Goal: Information Seeking & Learning: Understand process/instructions

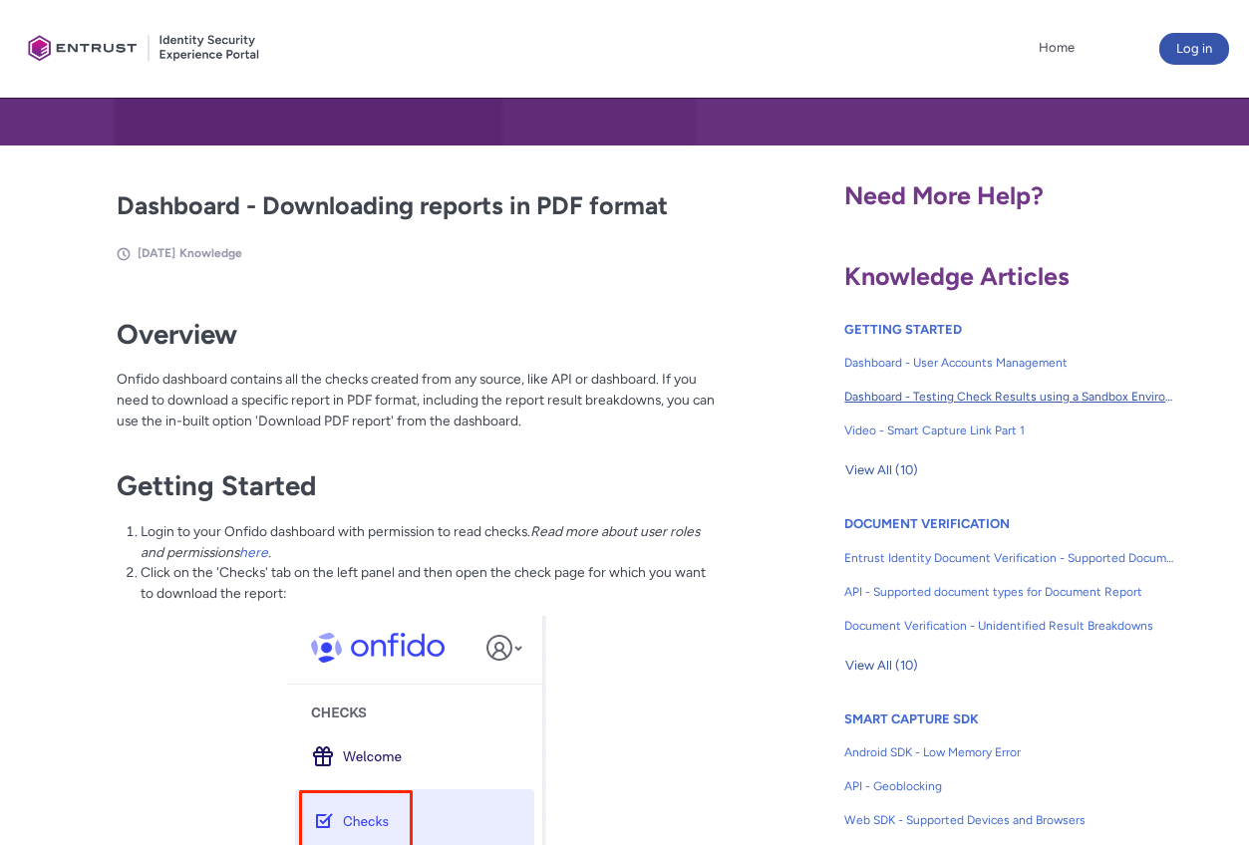
scroll to position [337, 0]
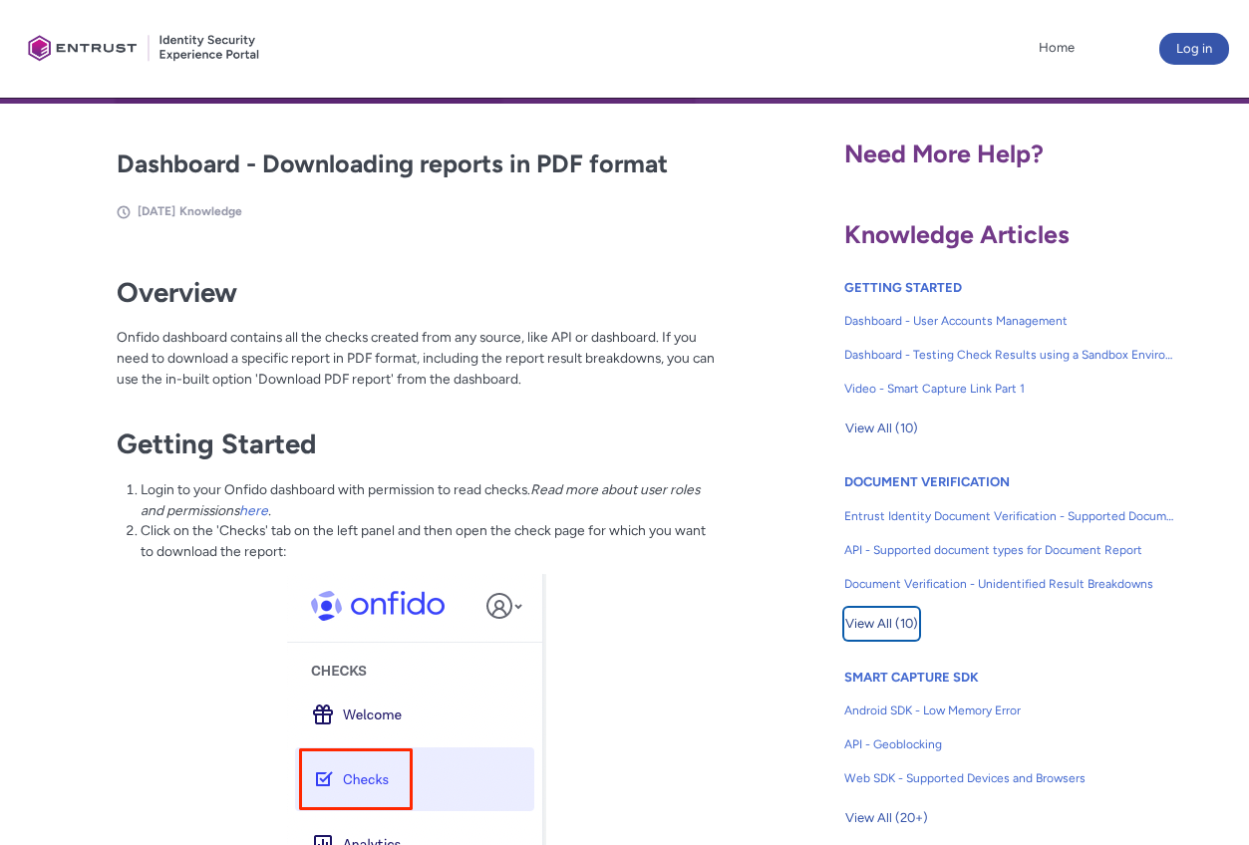
click at [888, 625] on span "View All (10)" at bounding box center [881, 624] width 73 height 30
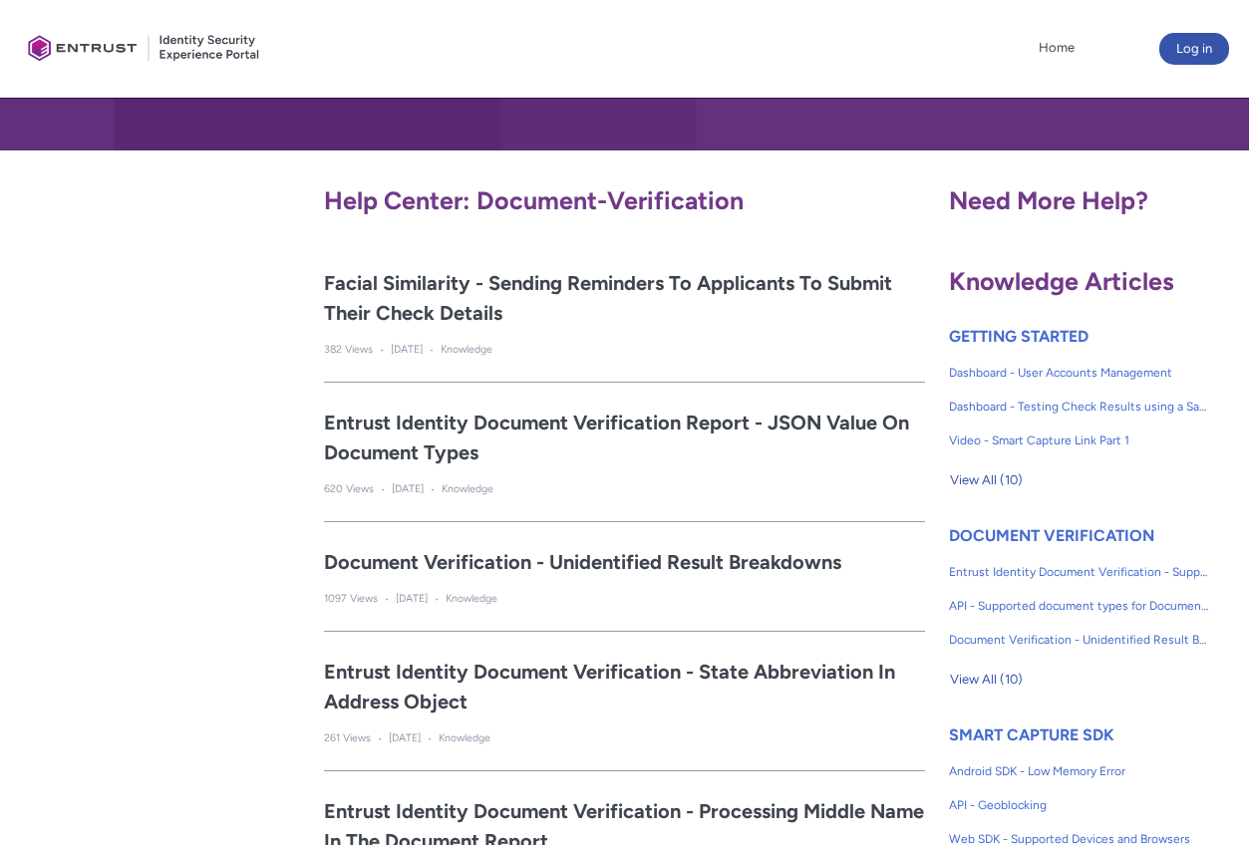
scroll to position [299, 0]
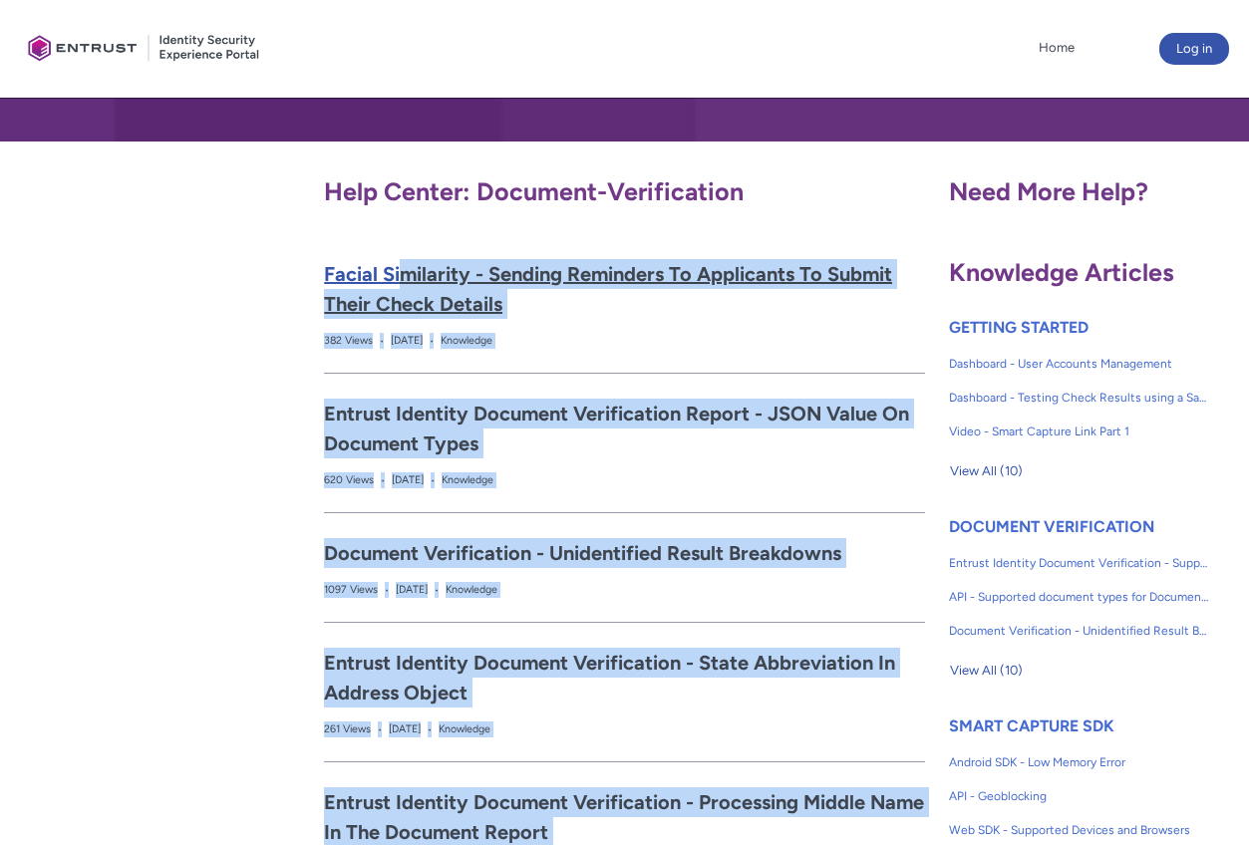
drag, startPoint x: 273, startPoint y: 261, endPoint x: 408, endPoint y: 281, distance: 136.0
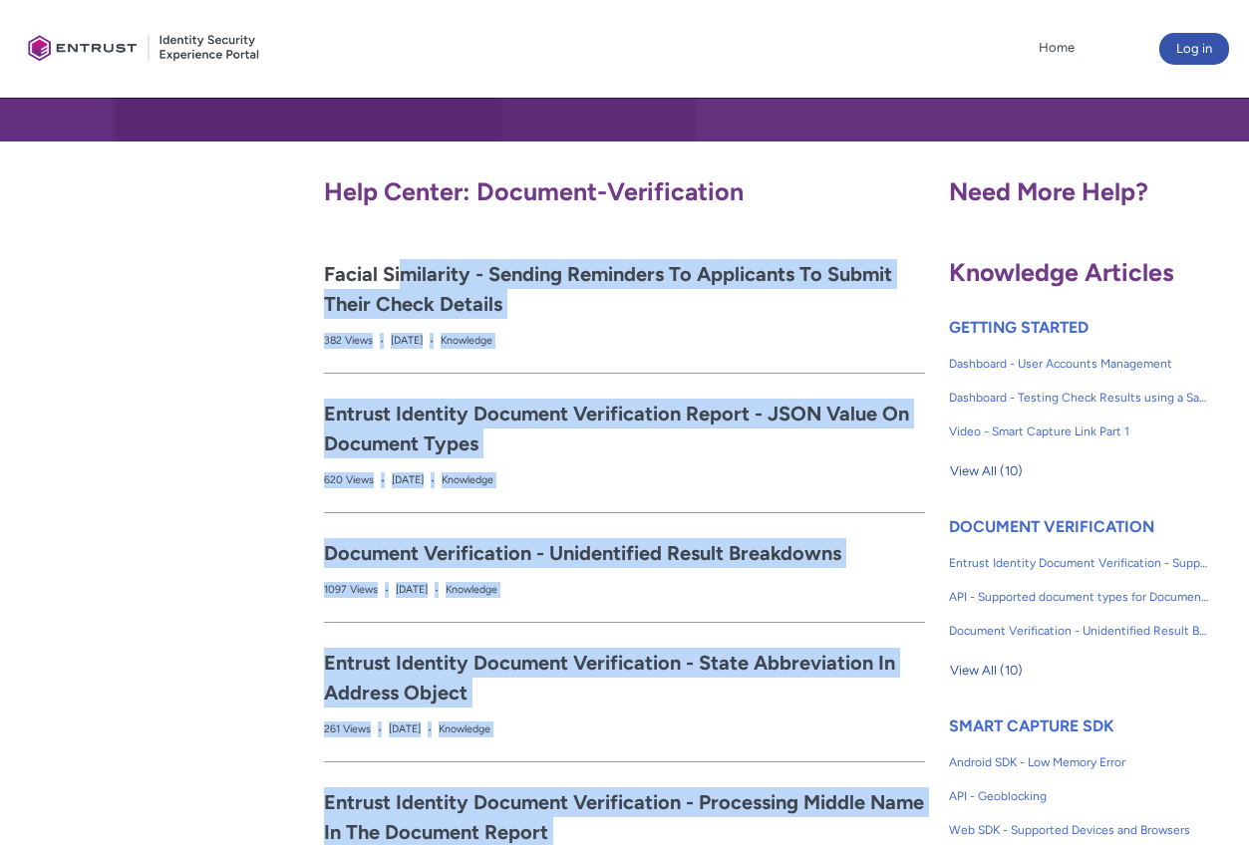
click at [594, 336] on div "382 Views • May 11, 2025 • Knowledge" at bounding box center [564, 340] width 480 height 15
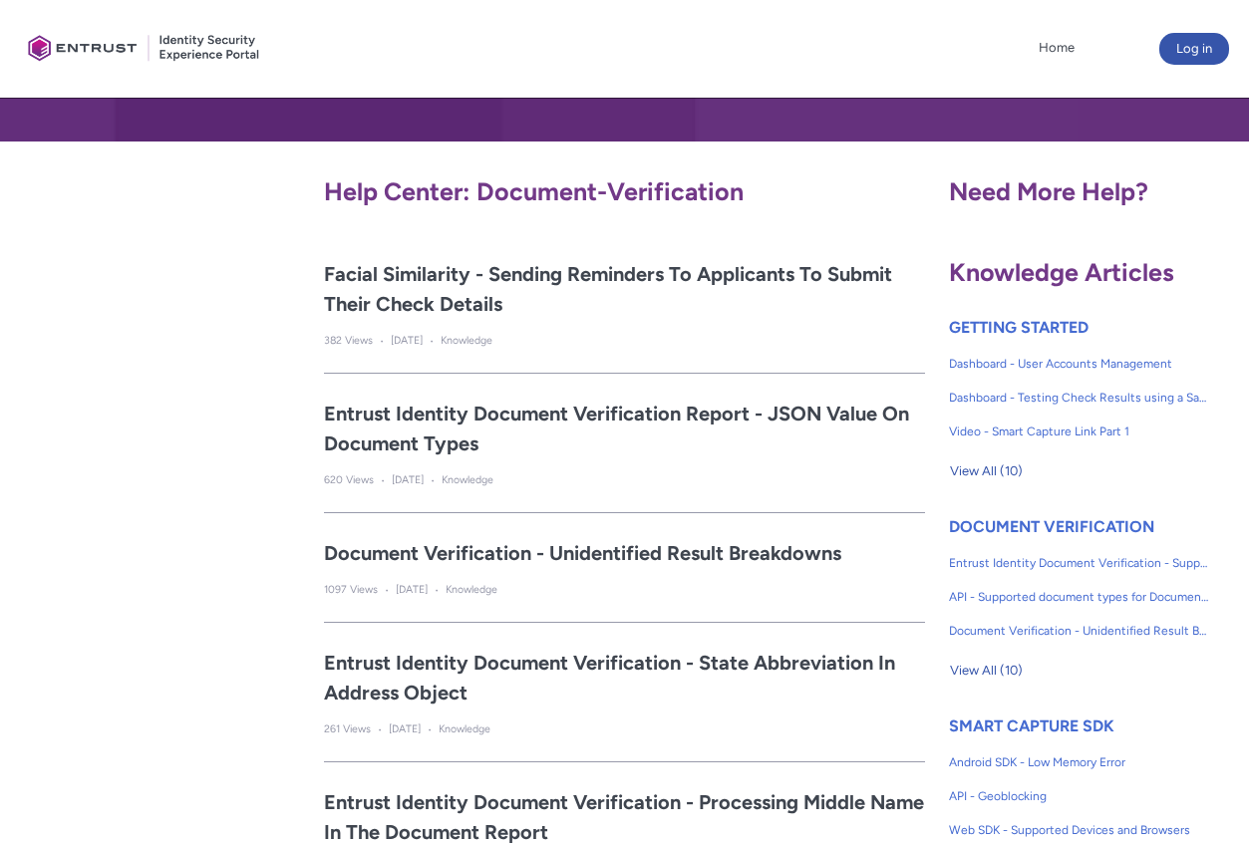
drag, startPoint x: 302, startPoint y: 269, endPoint x: 310, endPoint y: 262, distance: 10.6
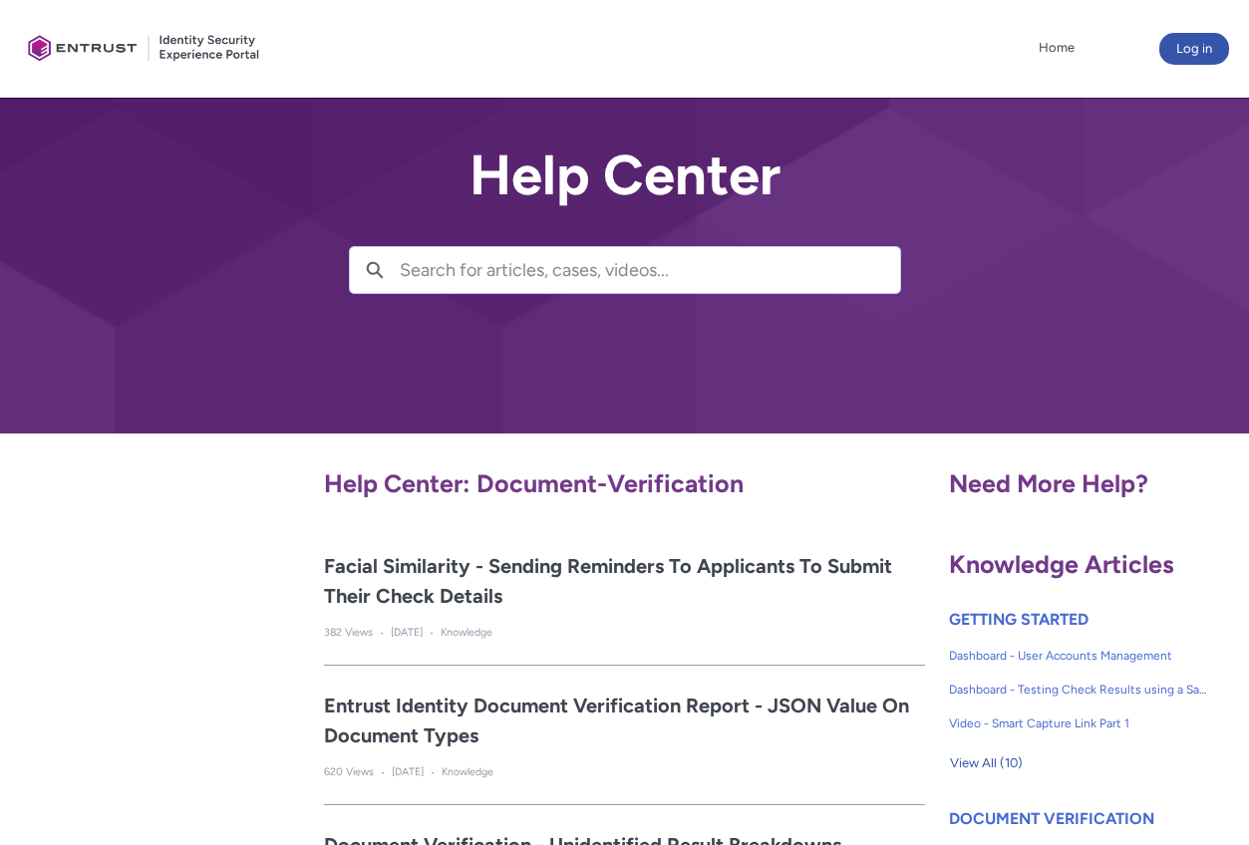
scroll to position [0, 0]
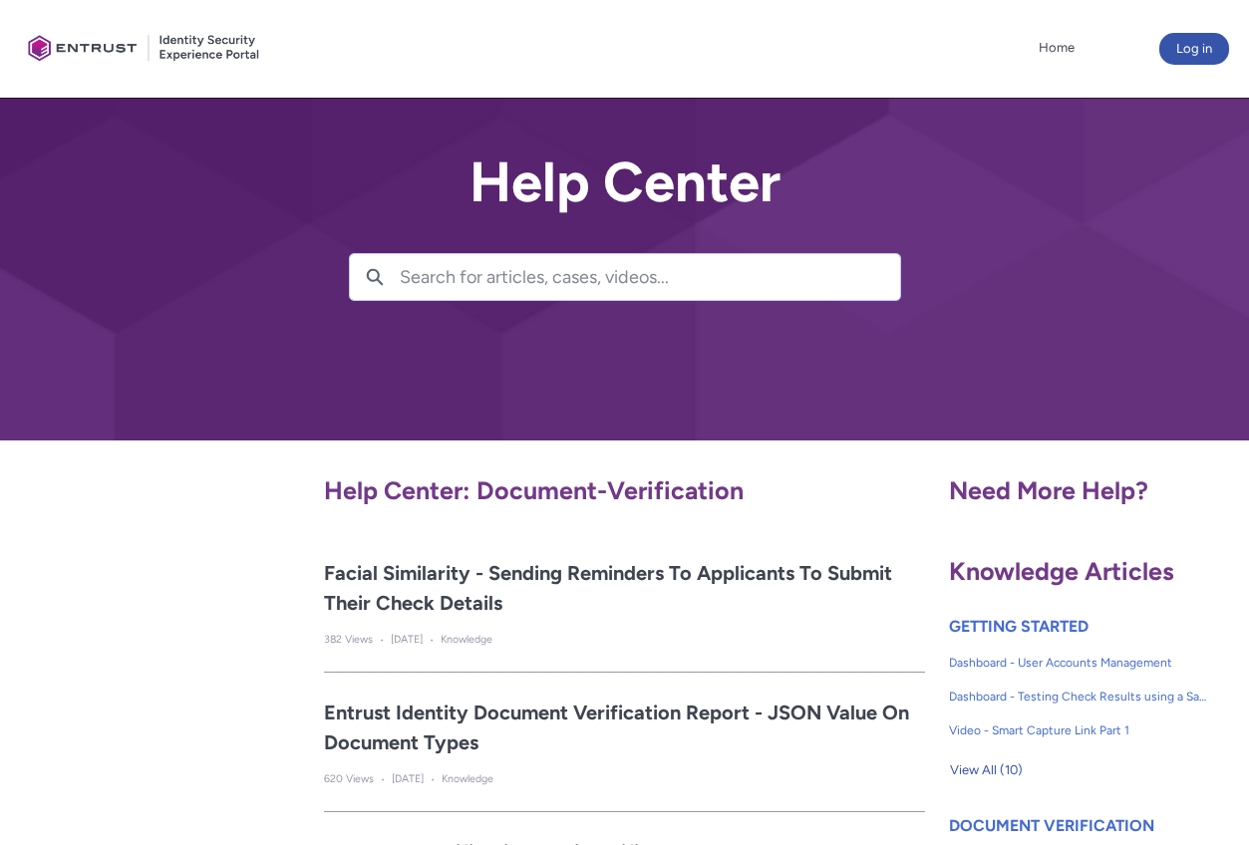
click at [85, 47] on div at bounding box center [144, 49] width 249 height 78
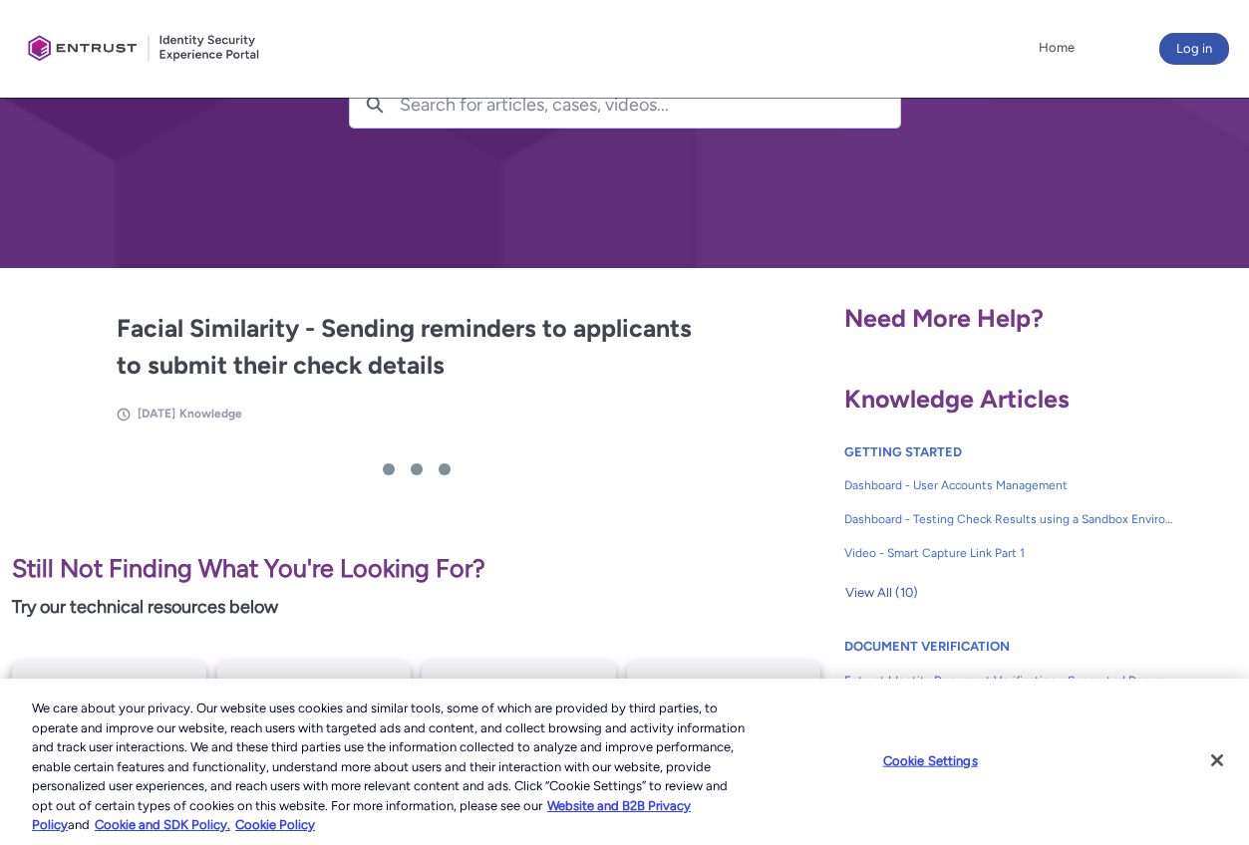
scroll to position [199, 0]
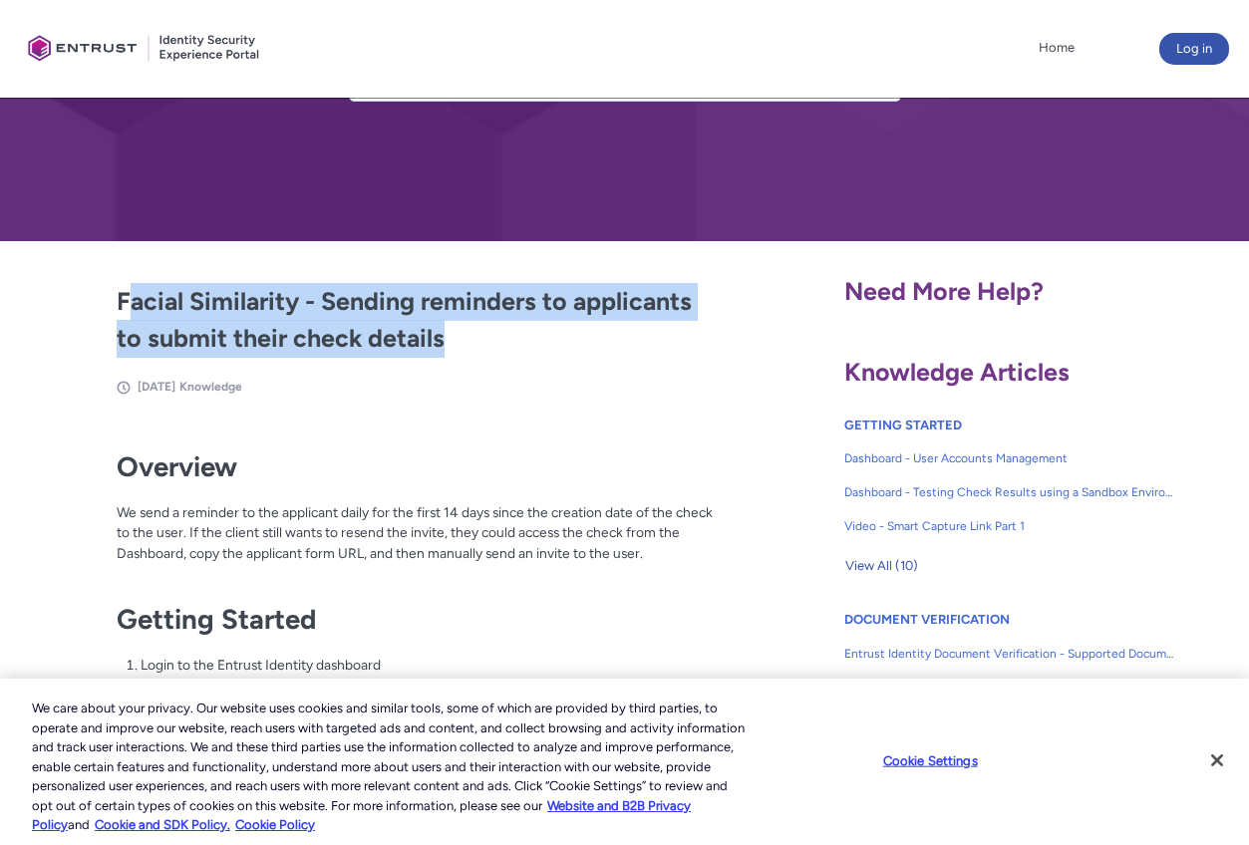
drag, startPoint x: 455, startPoint y: 339, endPoint x: 124, endPoint y: 305, distance: 332.7
click at [124, 305] on h2 "Facial Similarity - Sending reminders to applicants to submit their check detai…" at bounding box center [416, 320] width 599 height 75
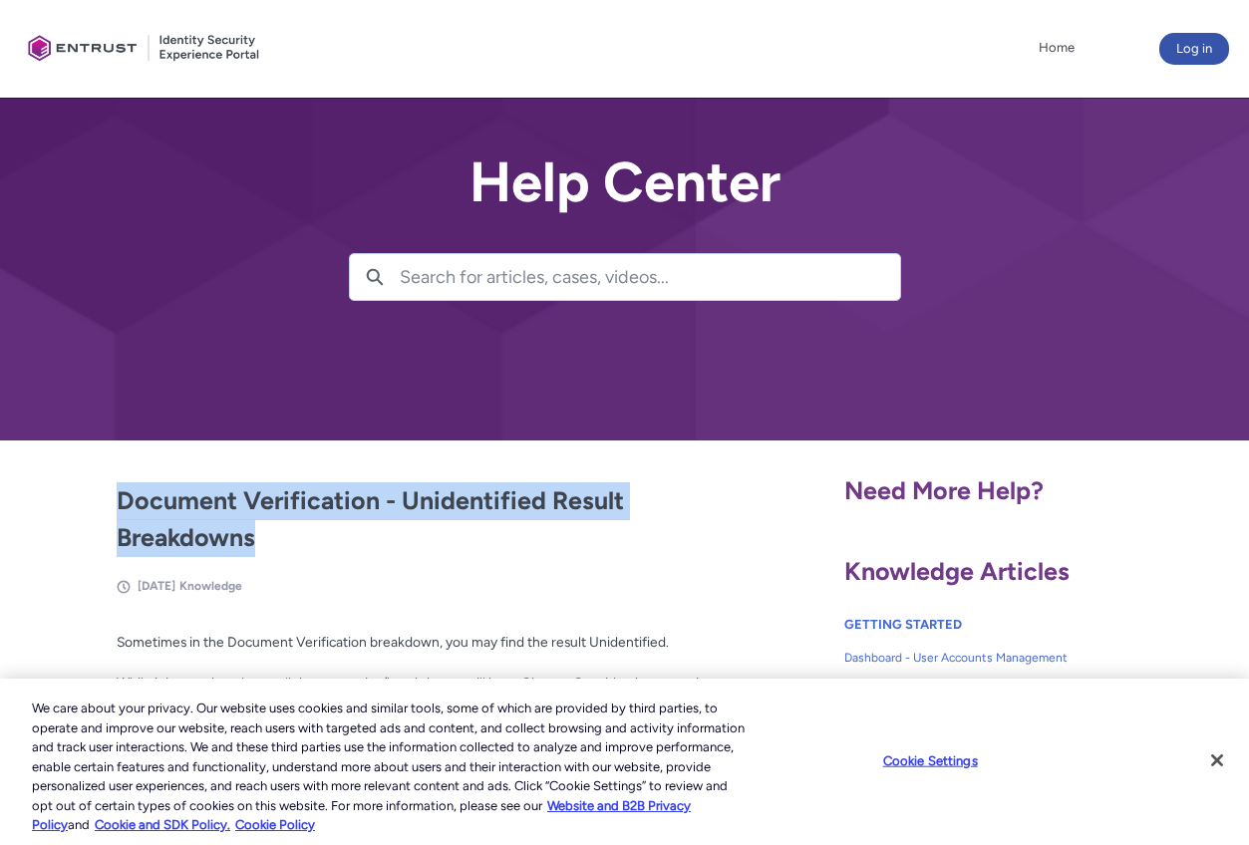
drag, startPoint x: 242, startPoint y: 538, endPoint x: 115, endPoint y: 513, distance: 130.0
click at [115, 513] on article "Document Verification - Unidentified Result Breakdowns May 11, 2025 Knowledge" at bounding box center [379, 538] width 674 height 113
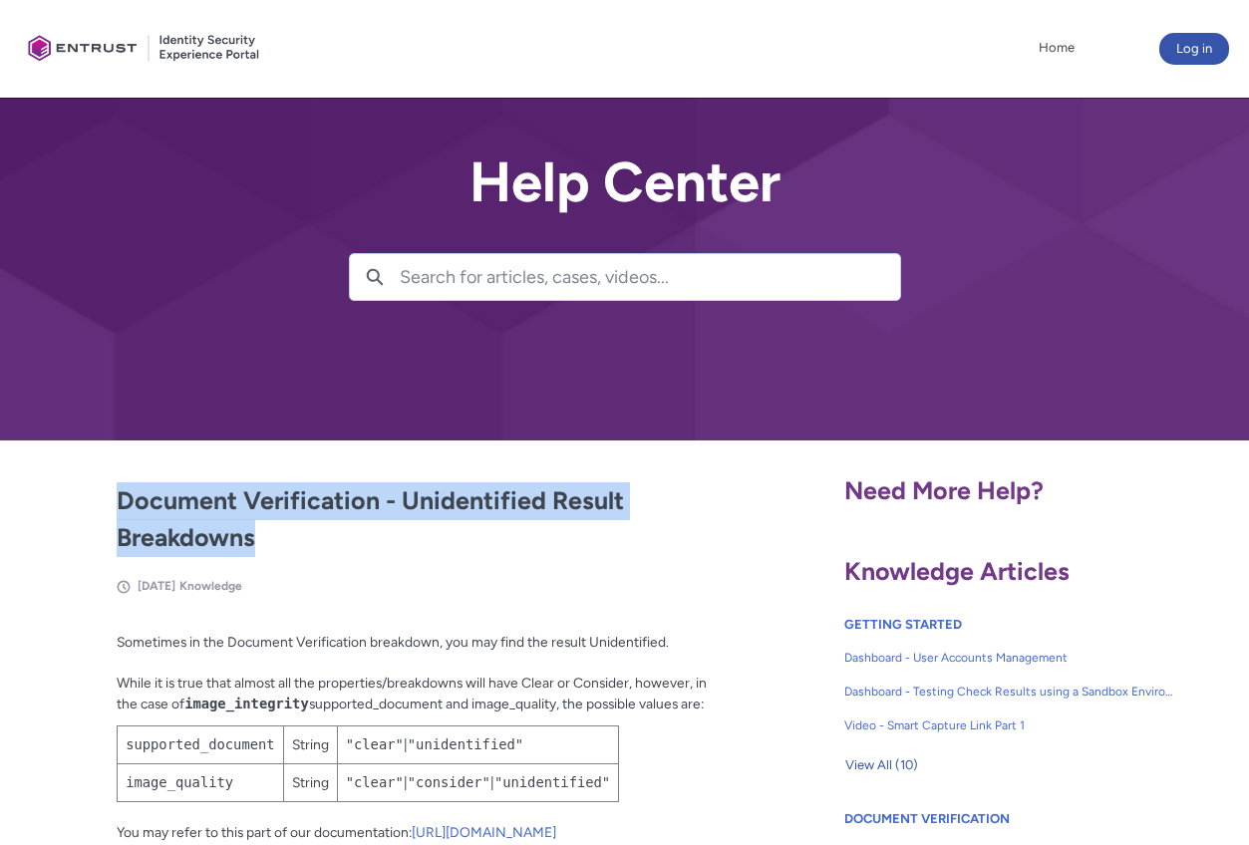
copy h2 "Document Verification - Unidentified Result Breakdowns"
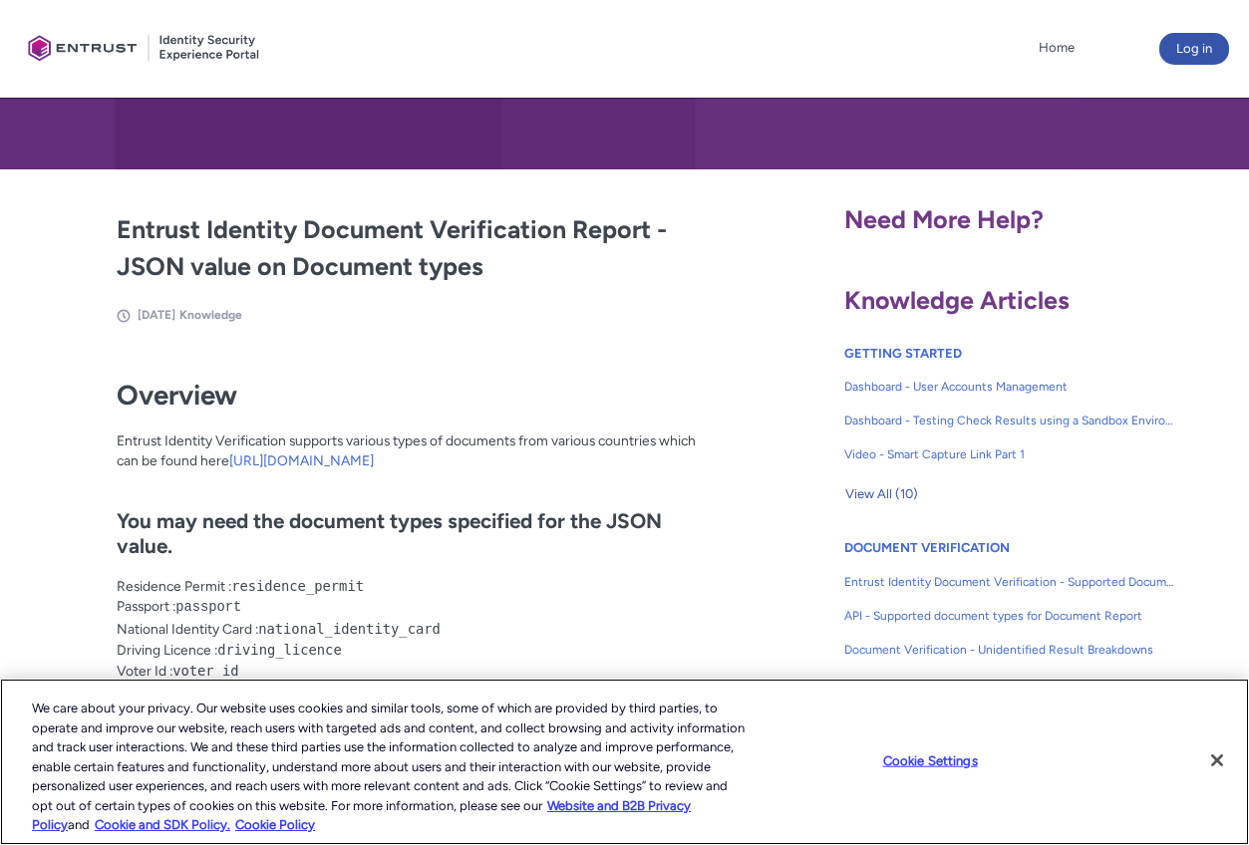
scroll to position [299, 0]
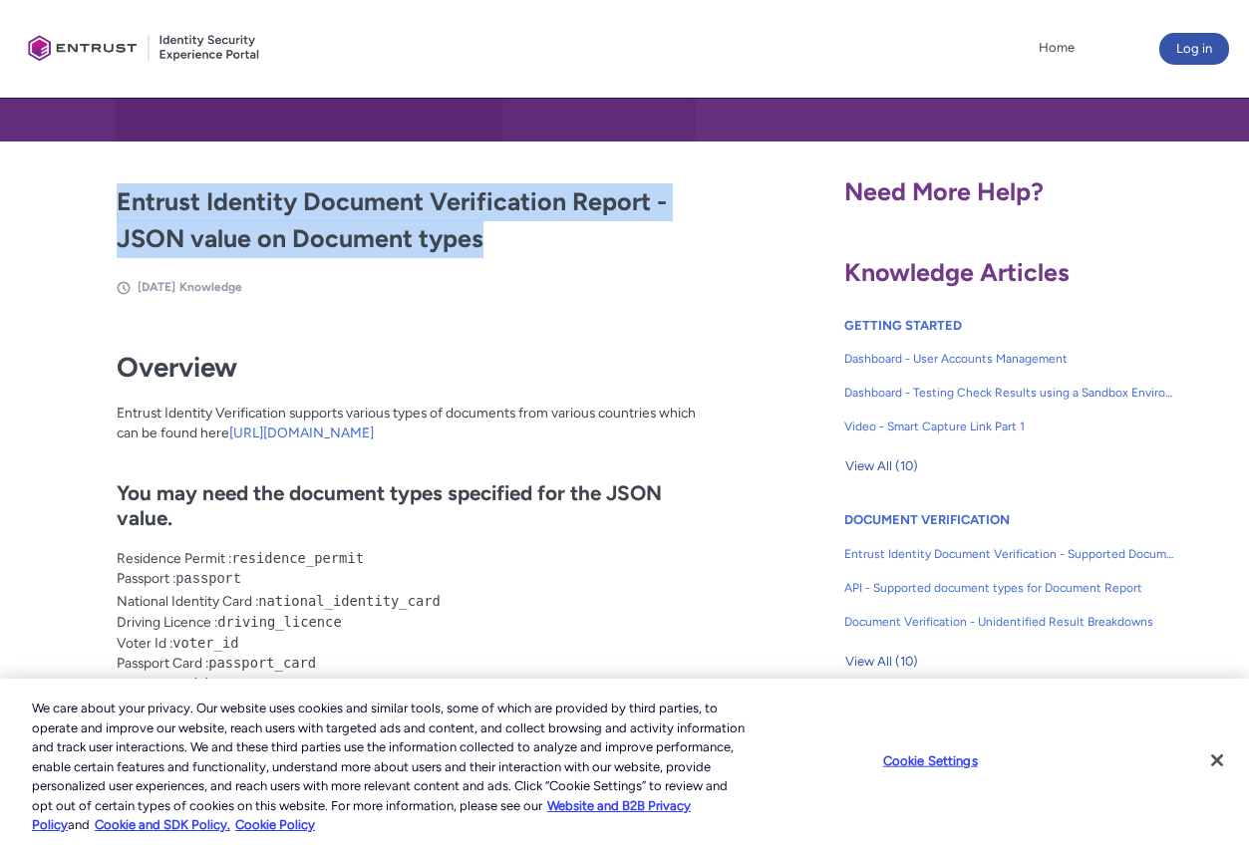
drag, startPoint x: 518, startPoint y: 246, endPoint x: 113, endPoint y: 203, distance: 408.0
click at [113, 203] on article "Entrust Identity Document Verification Report - JSON value on Document types Ma…" at bounding box center [379, 239] width 674 height 113
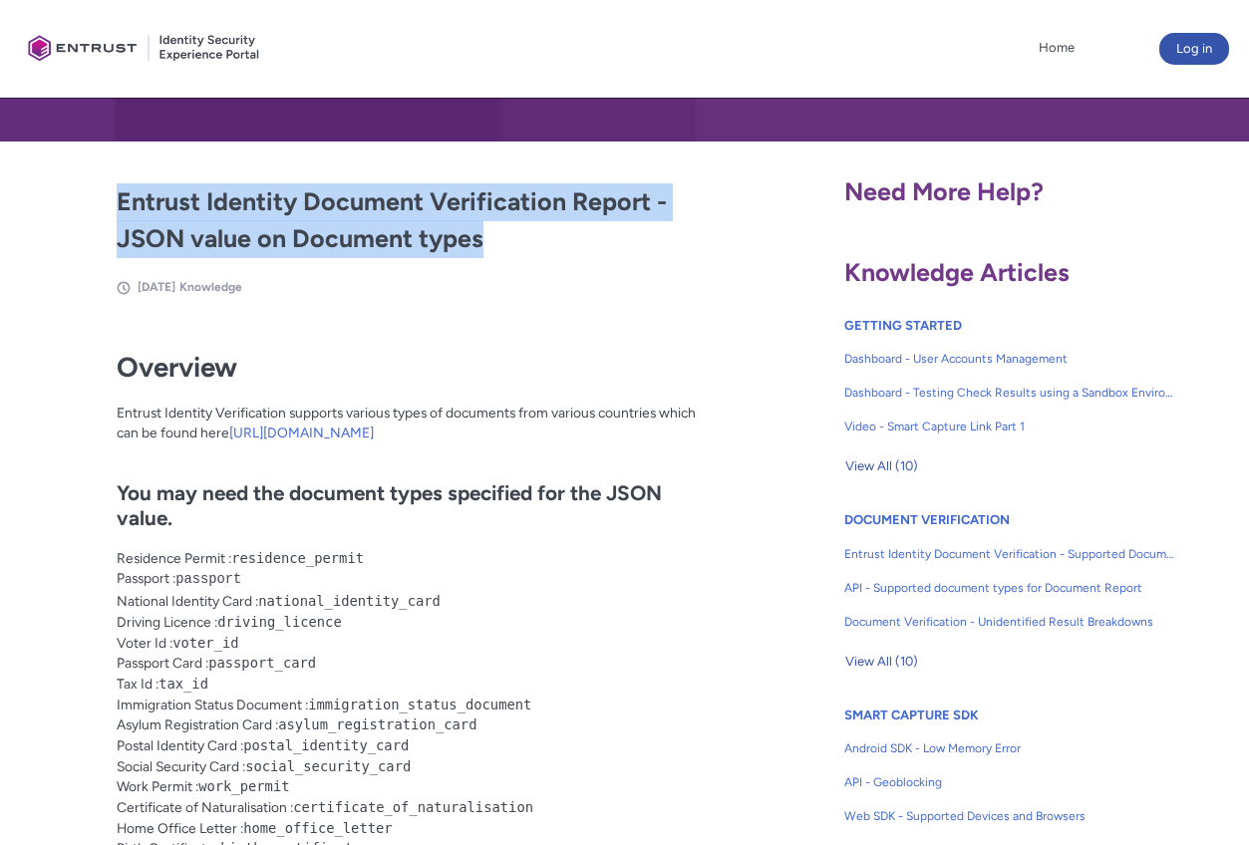
copy h2 "Entrust Identity Document Verification Report - JSON value on Document types"
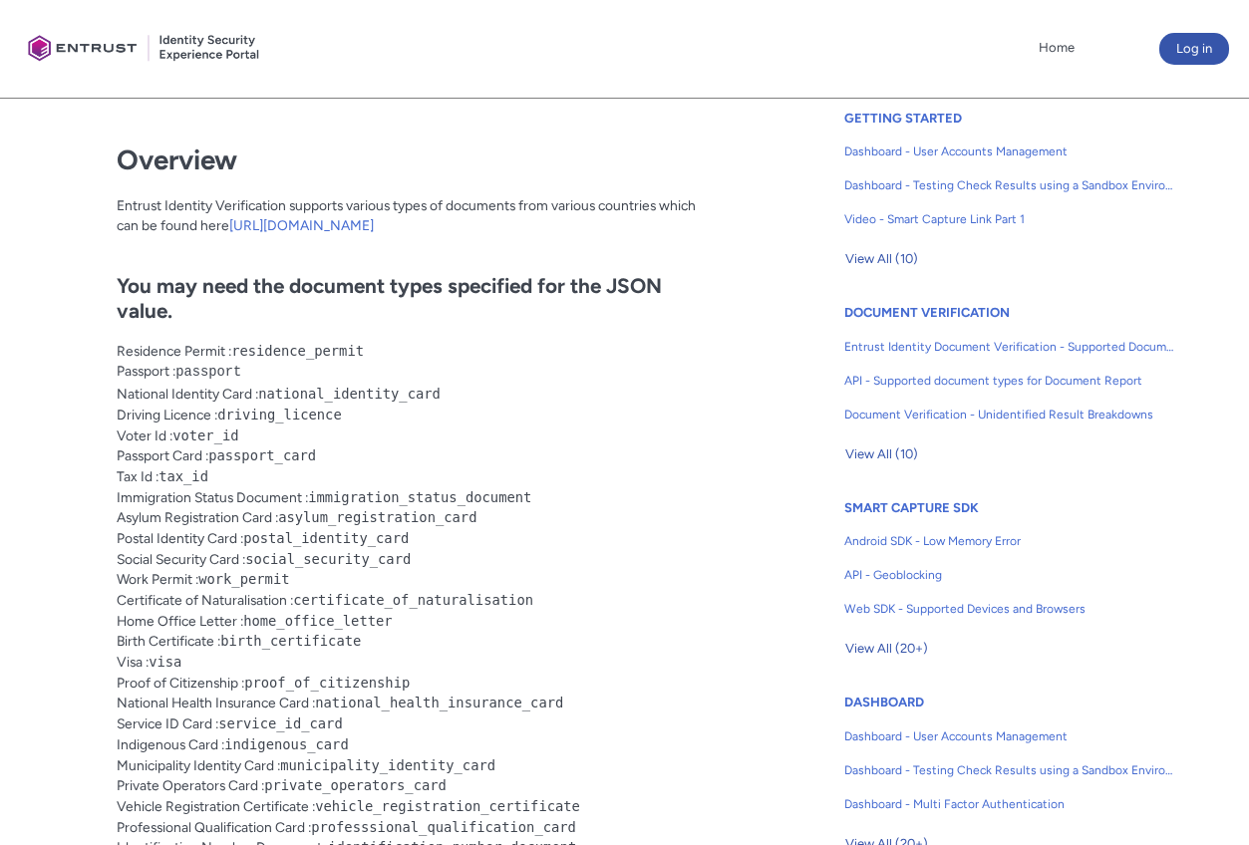
scroll to position [498, 0]
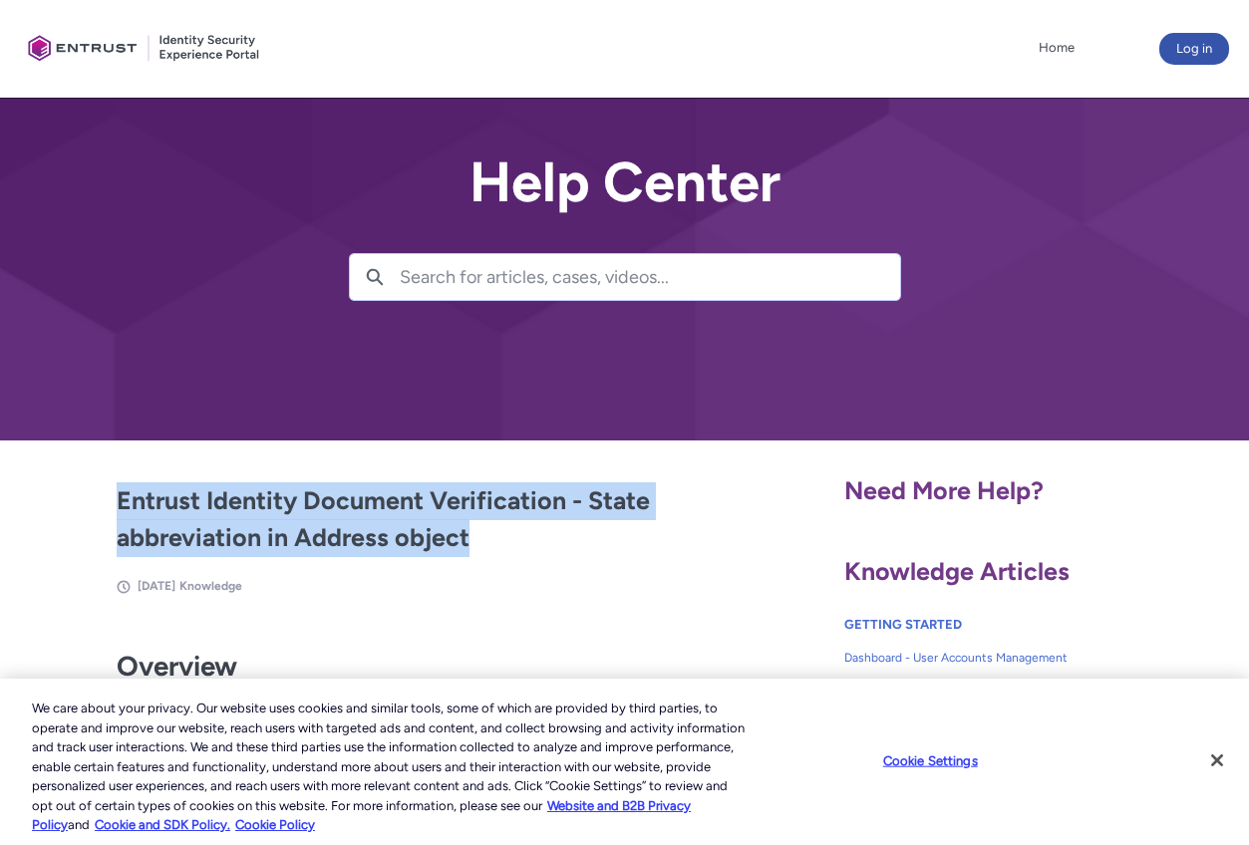
drag, startPoint x: 500, startPoint y: 546, endPoint x: 118, endPoint y: 496, distance: 386.0
click at [118, 496] on h2 "Entrust Identity Document Verification - State abbreviation in Address object" at bounding box center [416, 519] width 599 height 75
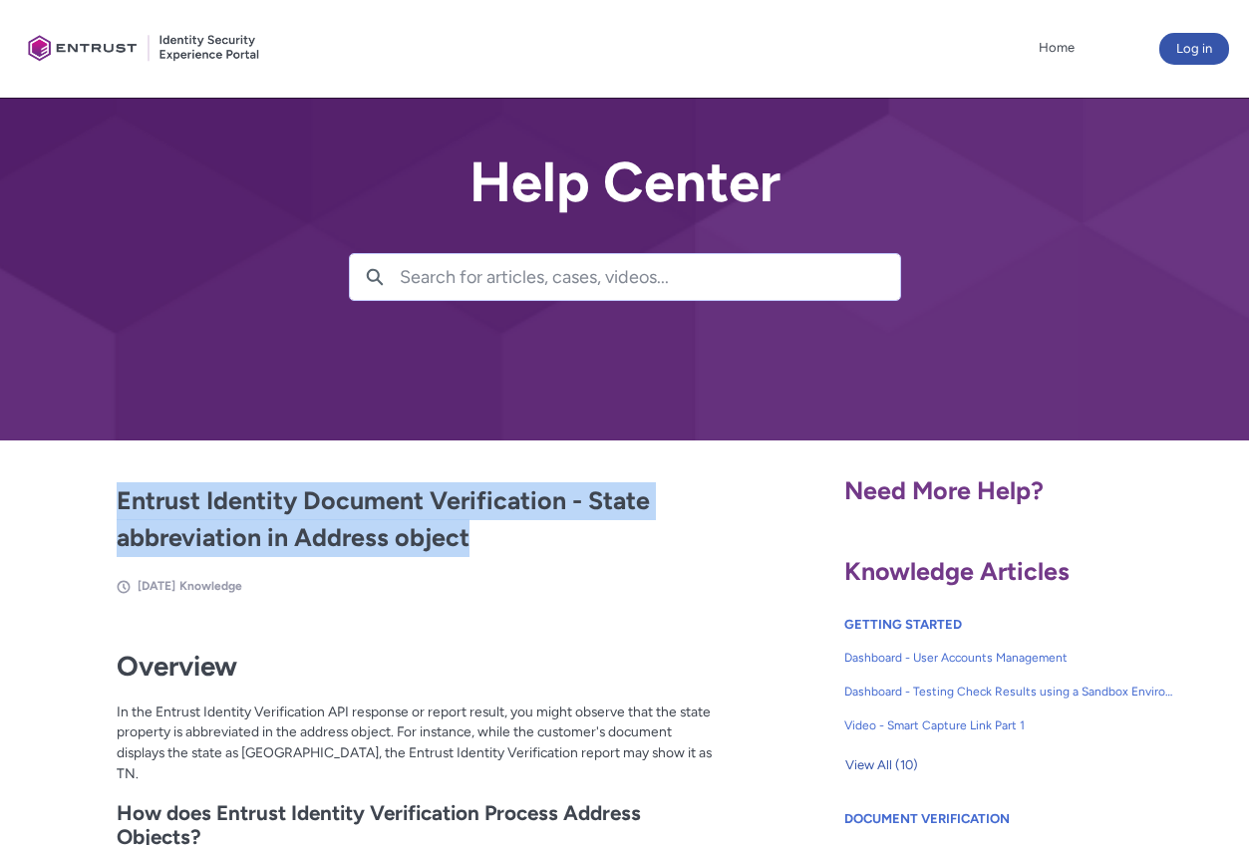
copy h2 "Entrust Identity Document Verification - State abbreviation in Address object"
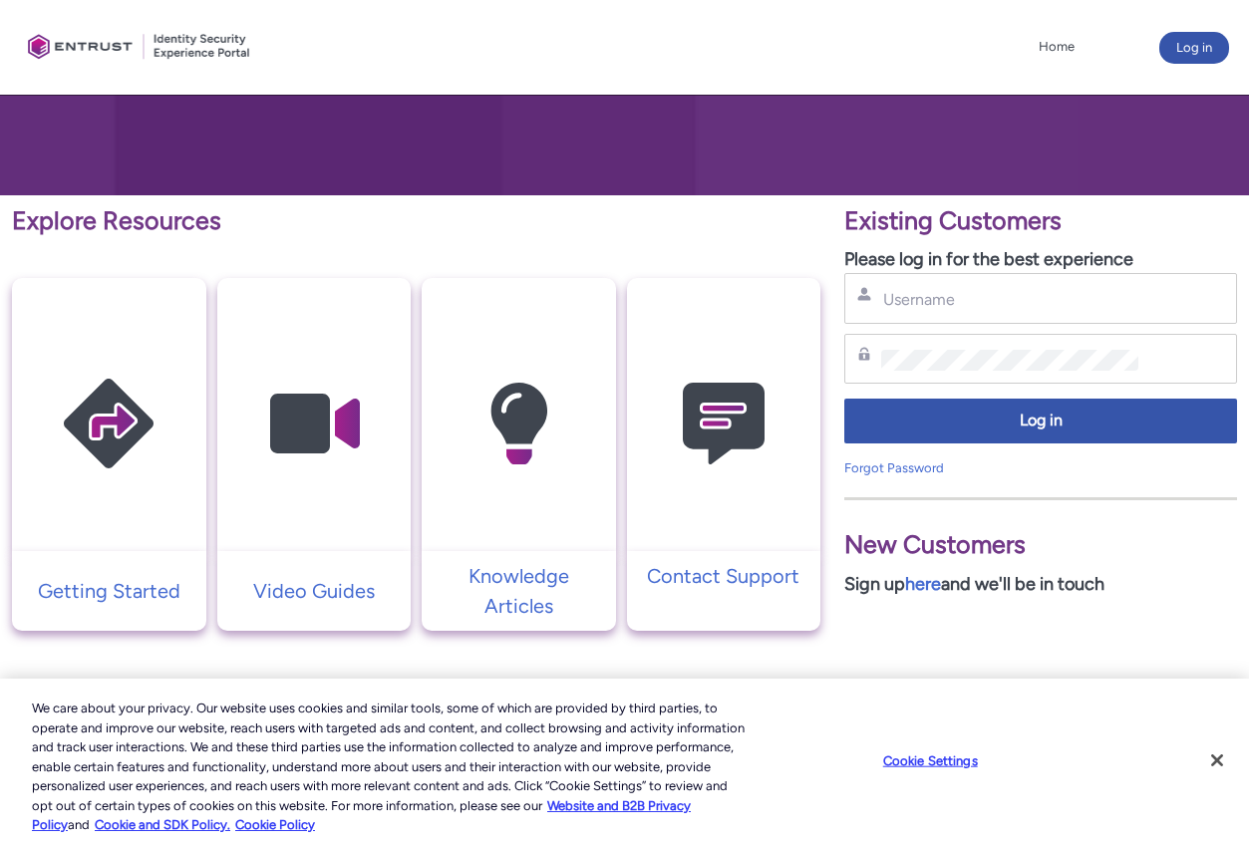
scroll to position [299, 0]
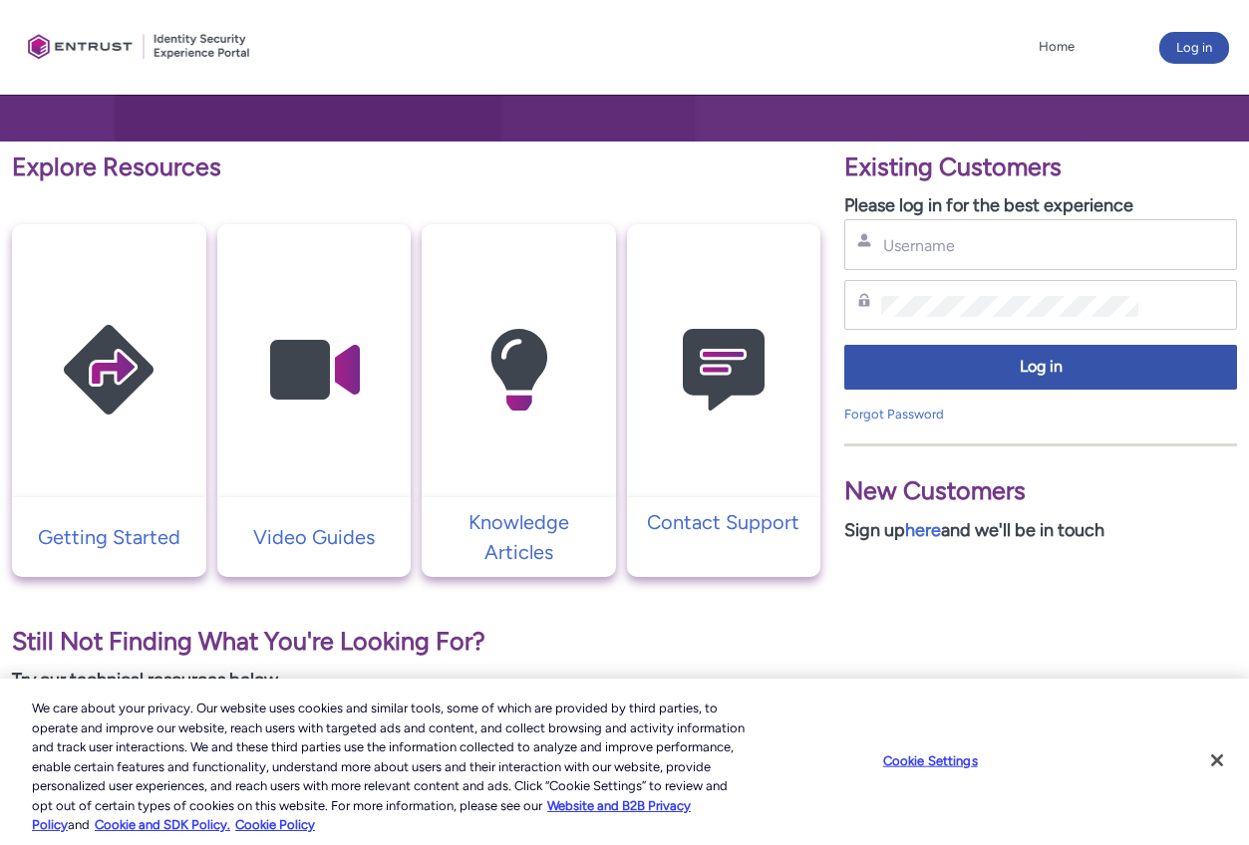
click at [101, 419] on img at bounding box center [108, 370] width 189 height 214
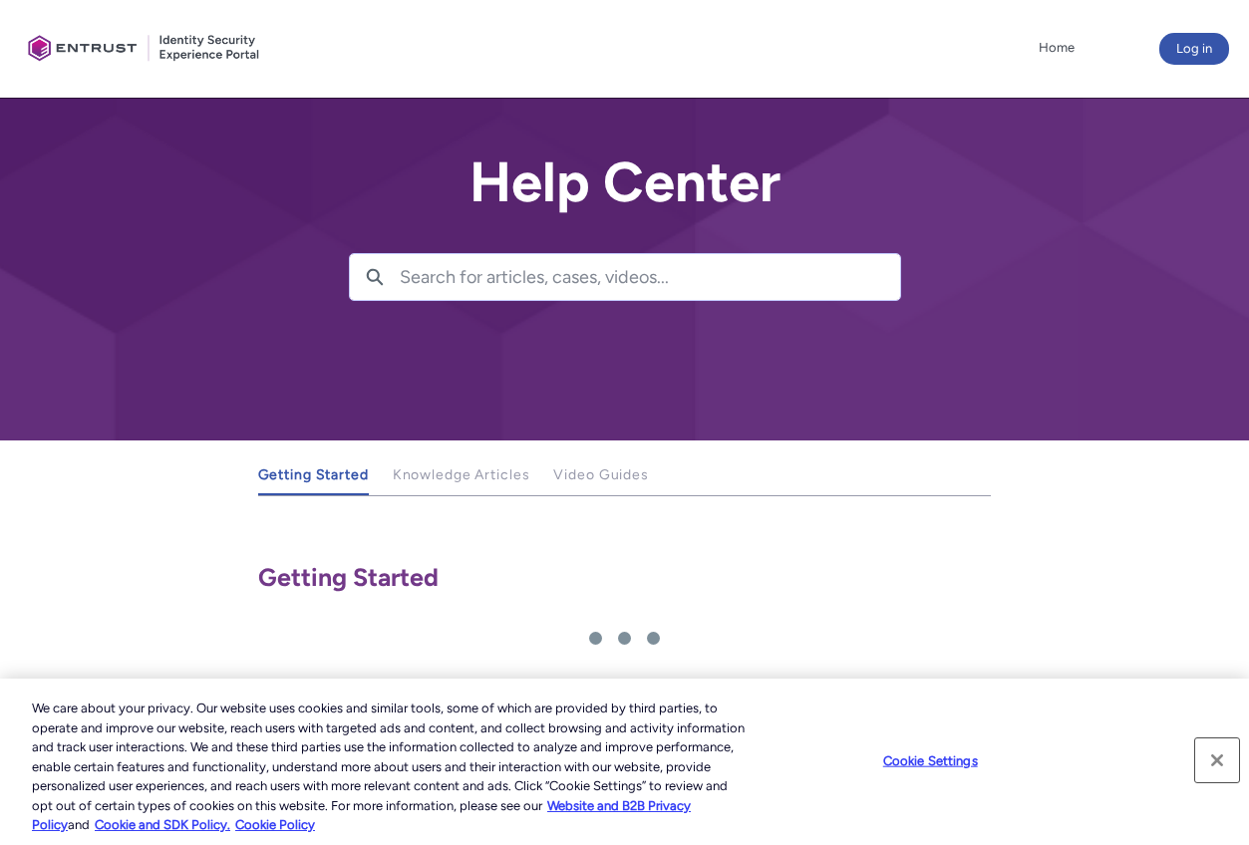
click at [1214, 761] on button "Close" at bounding box center [1217, 761] width 44 height 44
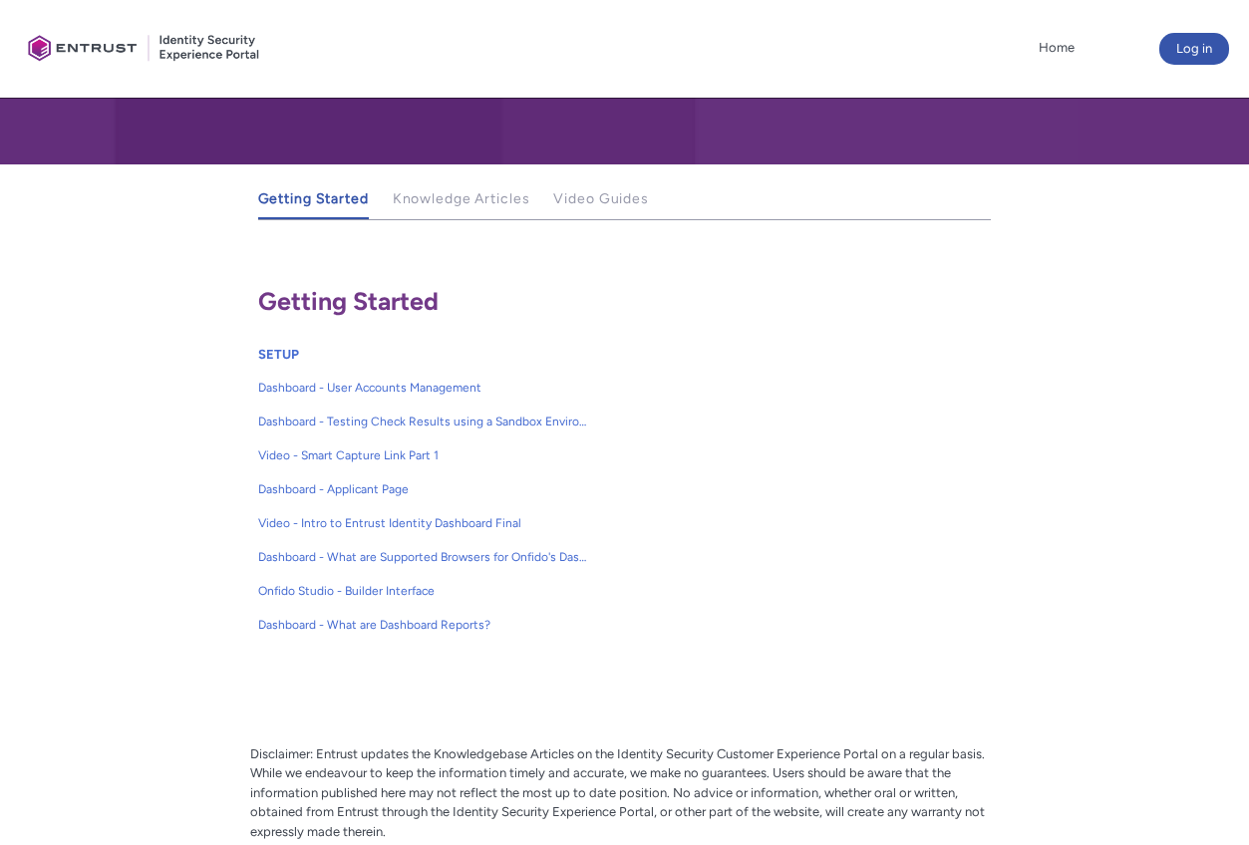
scroll to position [399, 0]
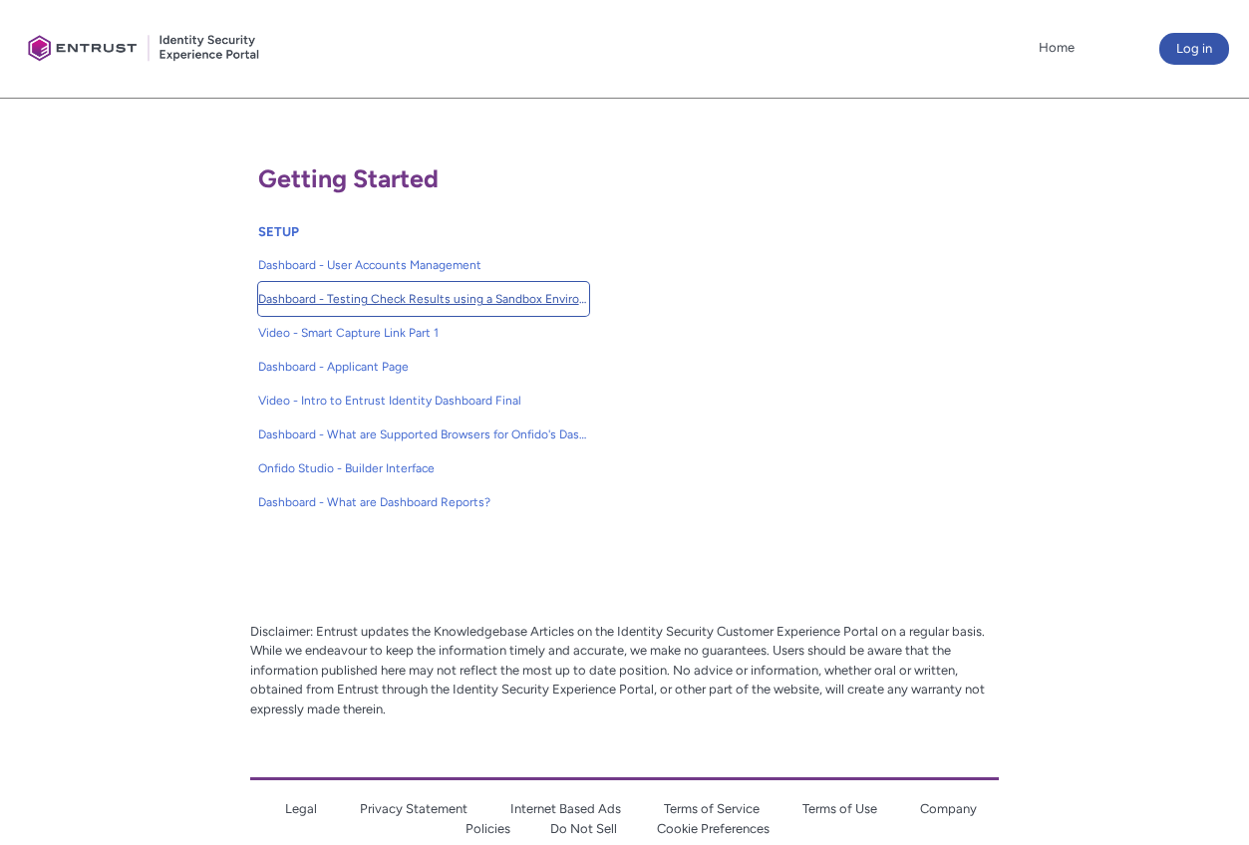
click at [474, 295] on span "Dashboard - Testing Check Results using a Sandbox Environment" at bounding box center [423, 299] width 331 height 18
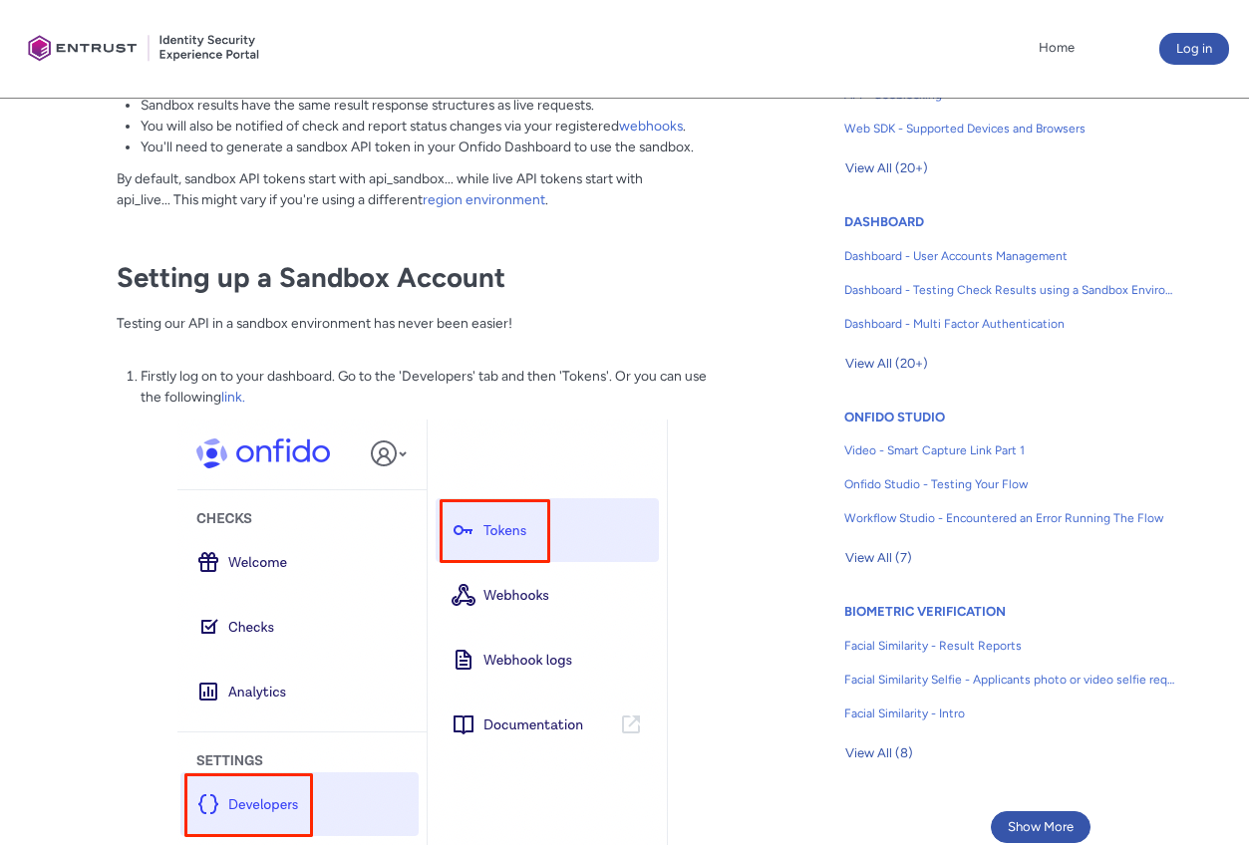
scroll to position [997, 0]
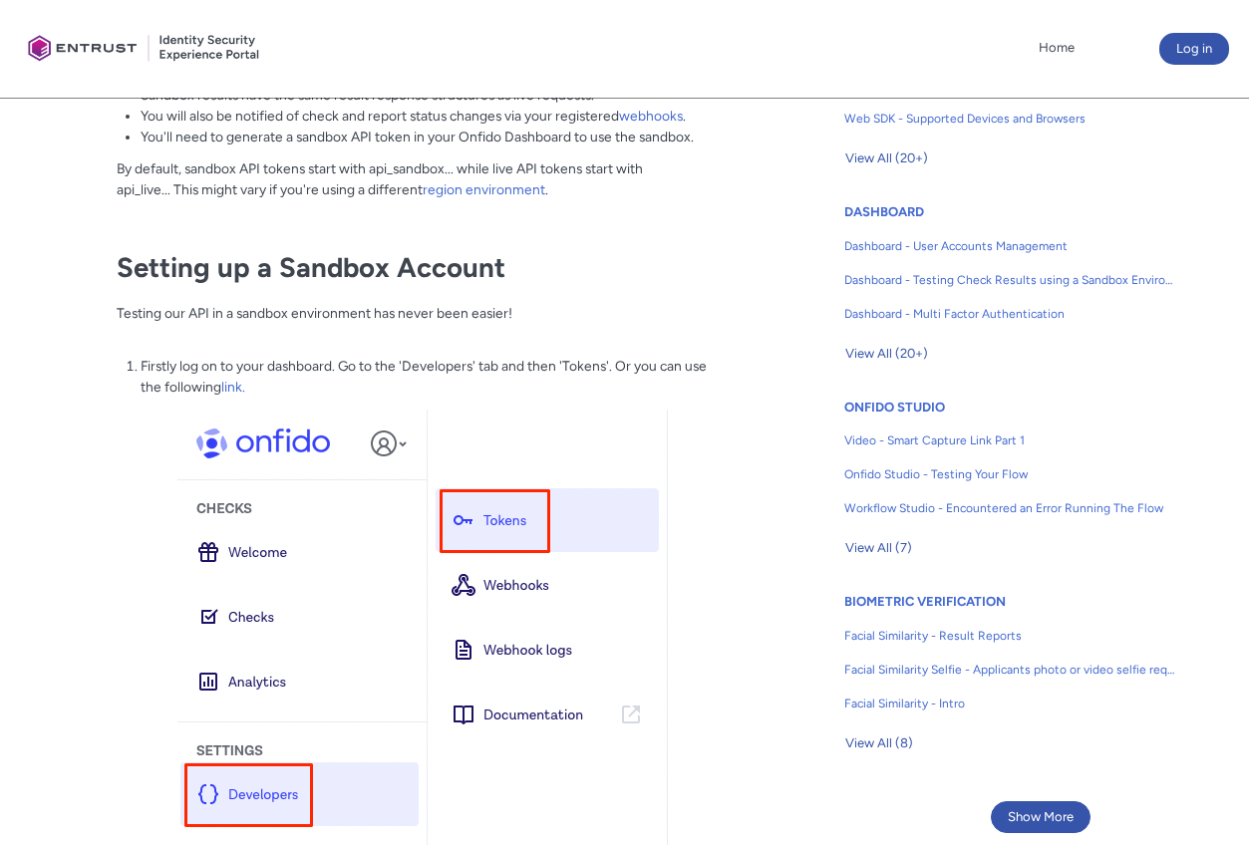
click at [223, 382] on li "Firstly log on to your dashboard. Go to the 'Developers' tab and then 'Tokens'.…" at bounding box center [428, 376] width 575 height 41
click at [228, 388] on link "link." at bounding box center [233, 387] width 24 height 16
click at [235, 397] on li "Firstly log on to your dashboard. Go to the 'Developers' tab and then 'Tokens'.…" at bounding box center [428, 376] width 575 height 41
click at [235, 388] on link "link." at bounding box center [233, 387] width 24 height 16
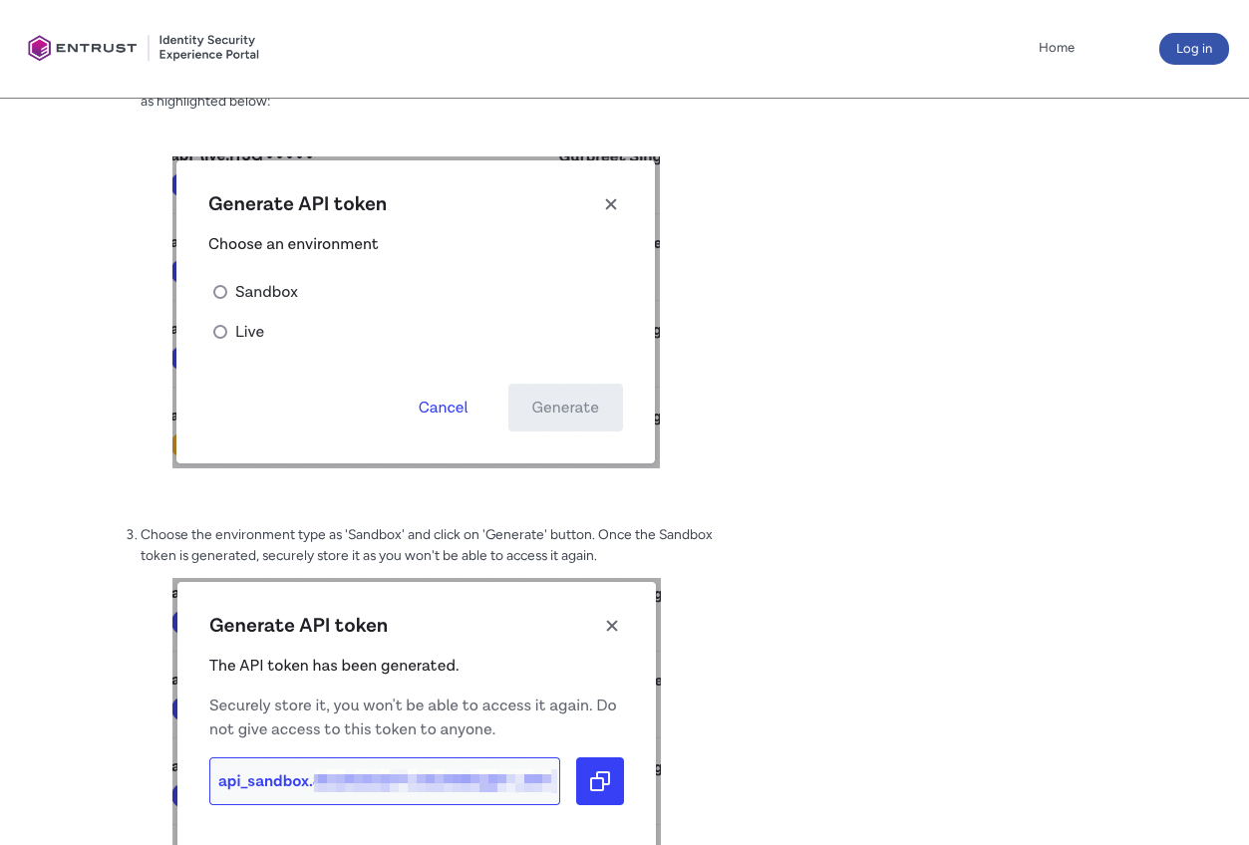
scroll to position [1848, 0]
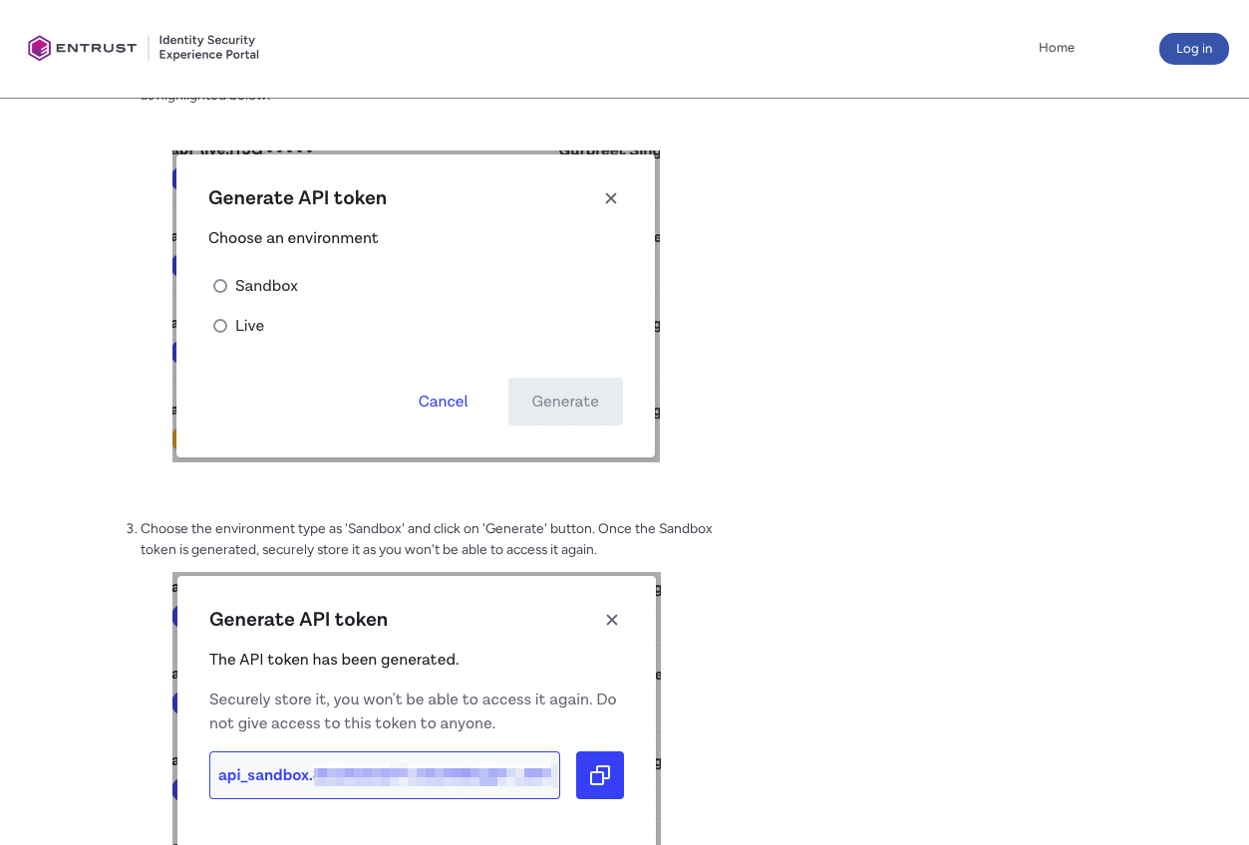
click at [898, 507] on div "Need More Help? Knowledge Articles GETTING STARTED Dashboard - User Accounts Ma…" at bounding box center [1040, 678] width 417 height 4173
click at [986, 430] on div "Need More Help? Knowledge Articles GETTING STARTED Dashboard - User Accounts Ma…" at bounding box center [1040, 678] width 417 height 4173
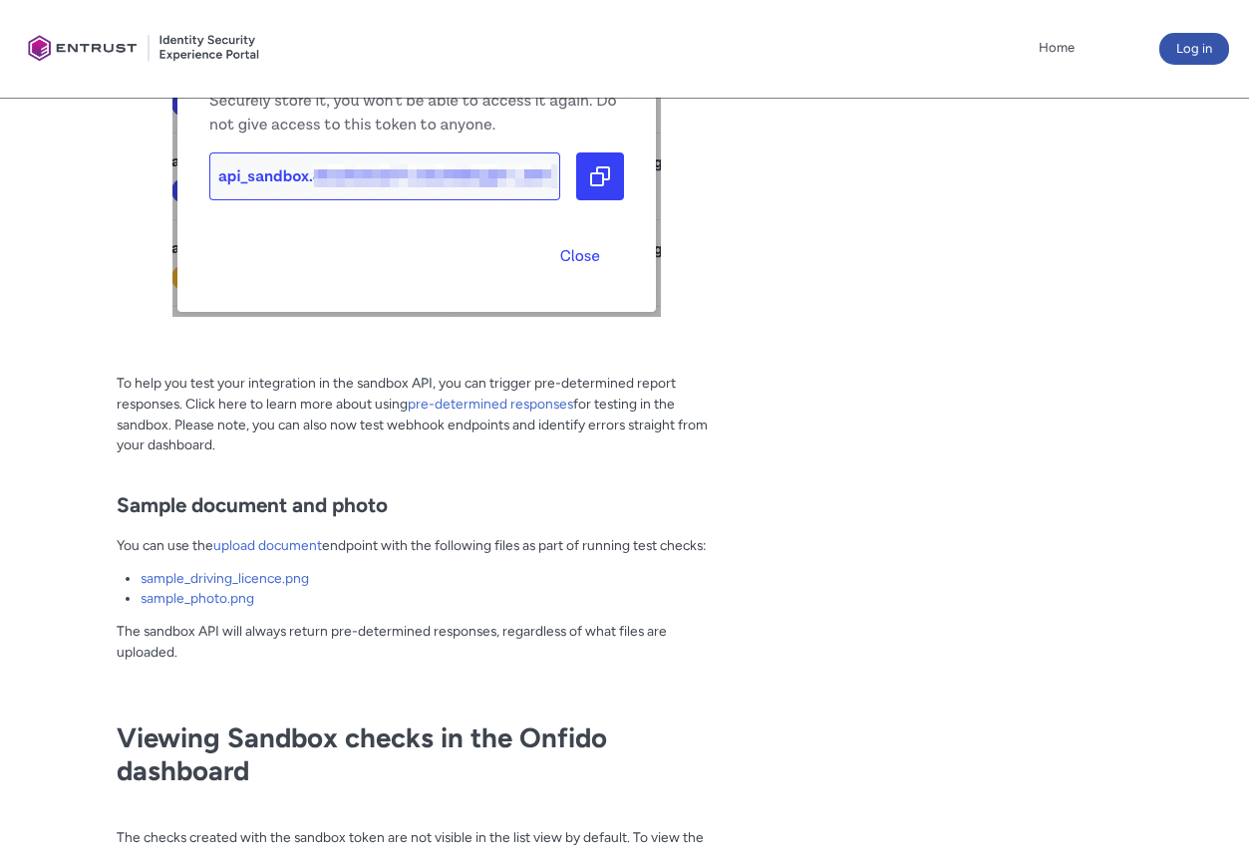
scroll to position [2446, 0]
